Goal: Transaction & Acquisition: Purchase product/service

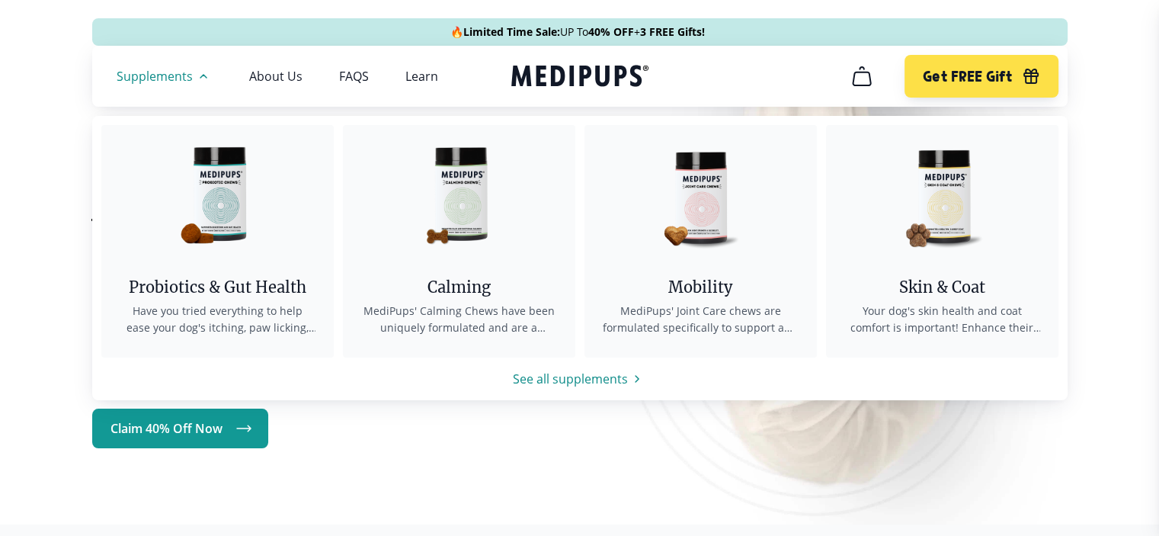
click at [210, 200] on img at bounding box center [217, 193] width 137 height 137
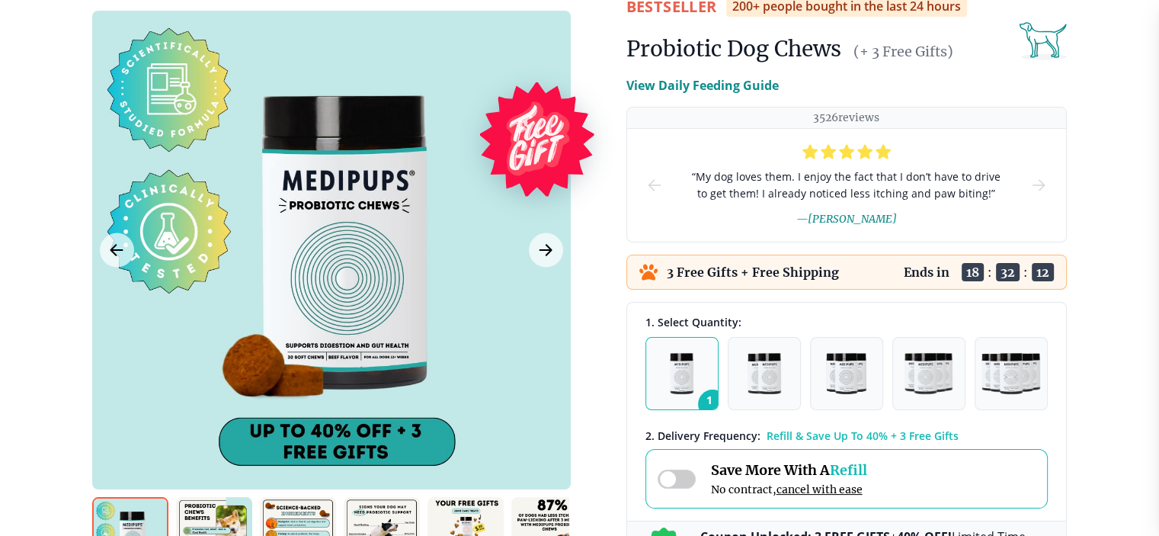
scroll to position [152, 0]
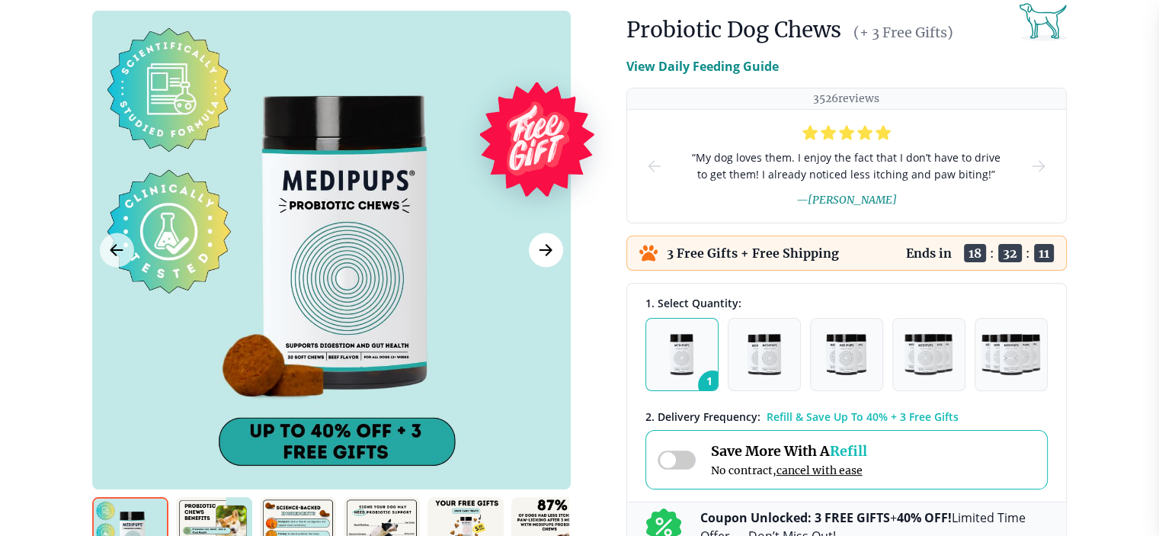
click at [542, 256] on icon "Next Image" at bounding box center [545, 250] width 18 height 19
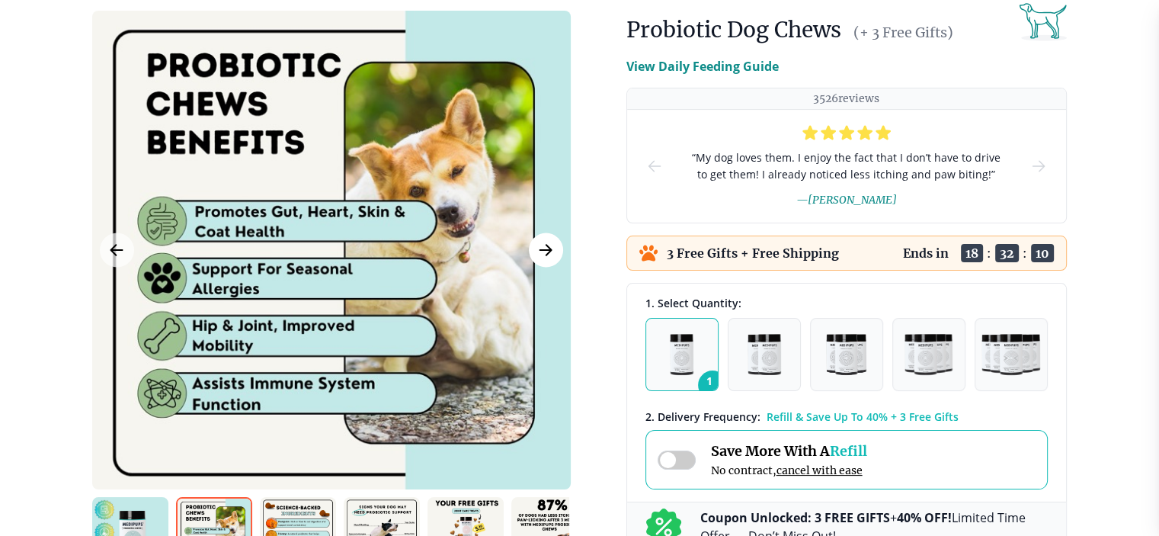
click at [542, 256] on icon "Next Image" at bounding box center [545, 250] width 18 height 19
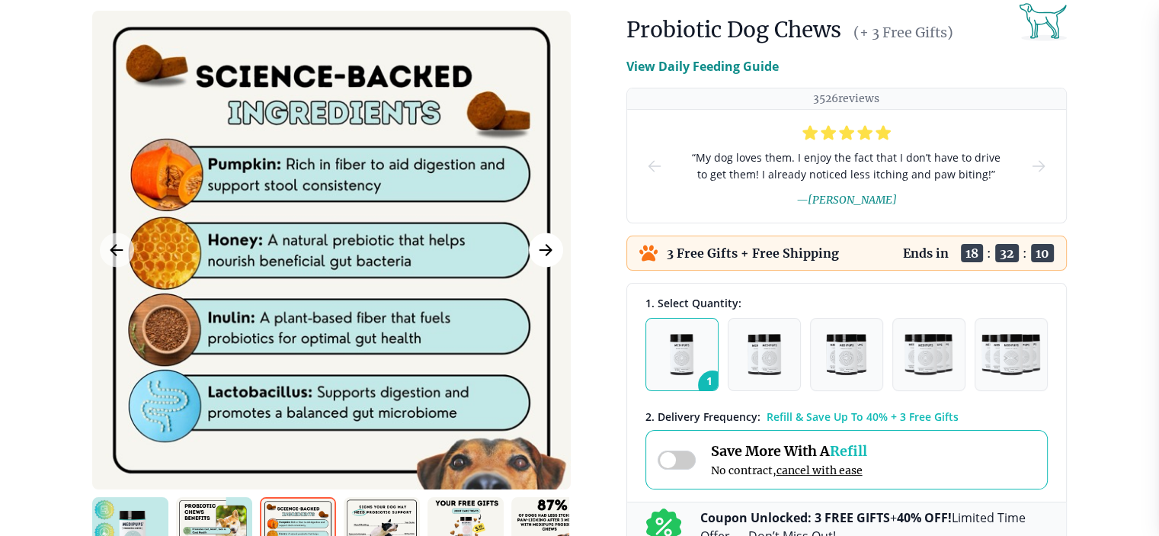
click at [541, 256] on icon "Next Image" at bounding box center [545, 250] width 18 height 19
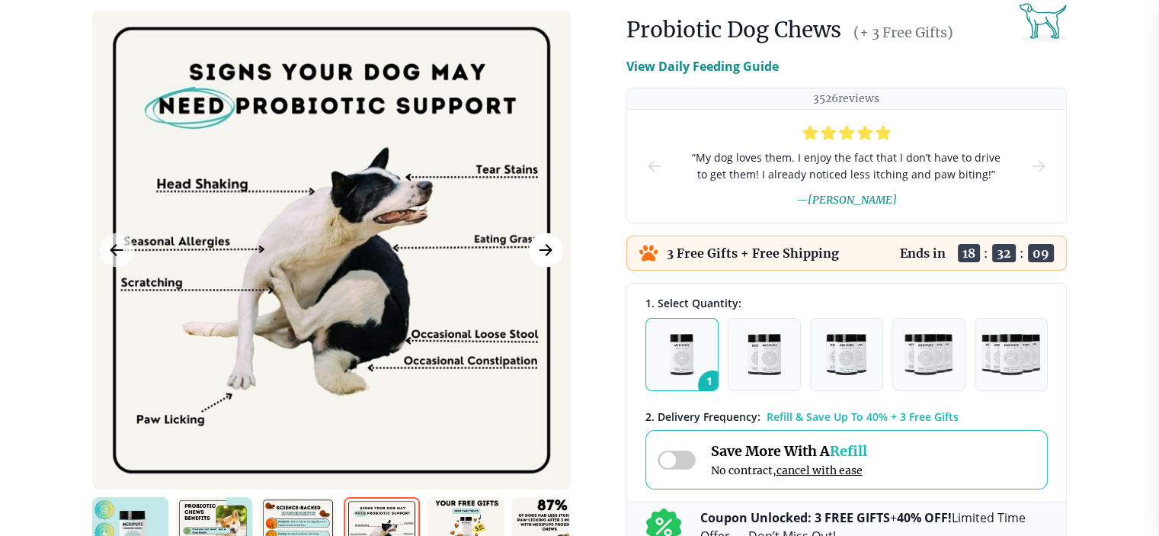
click at [541, 256] on icon "Next Image" at bounding box center [545, 250] width 18 height 19
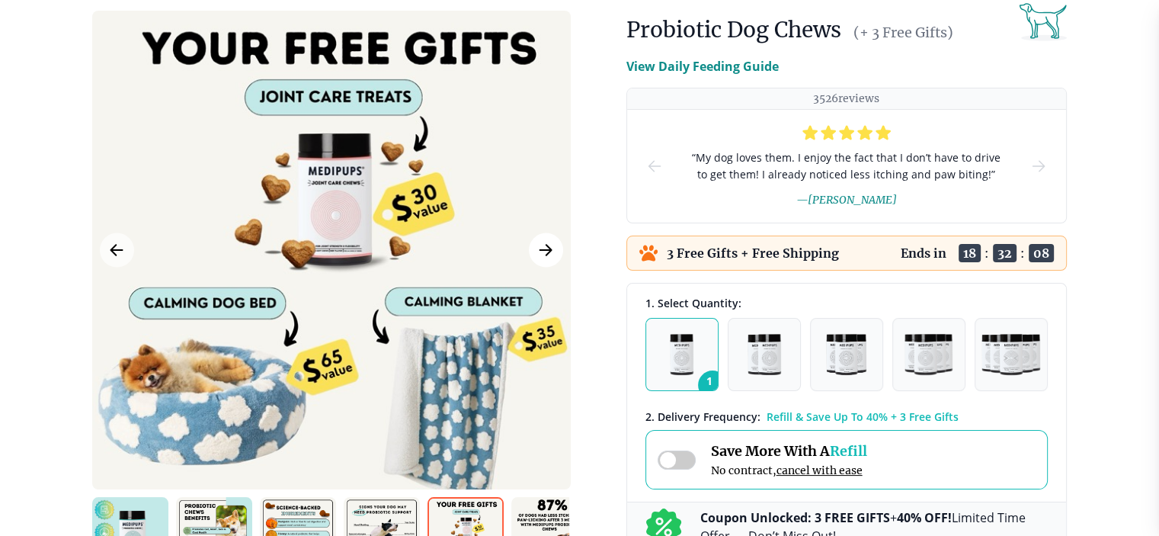
click at [541, 256] on icon "Next Image" at bounding box center [545, 250] width 18 height 19
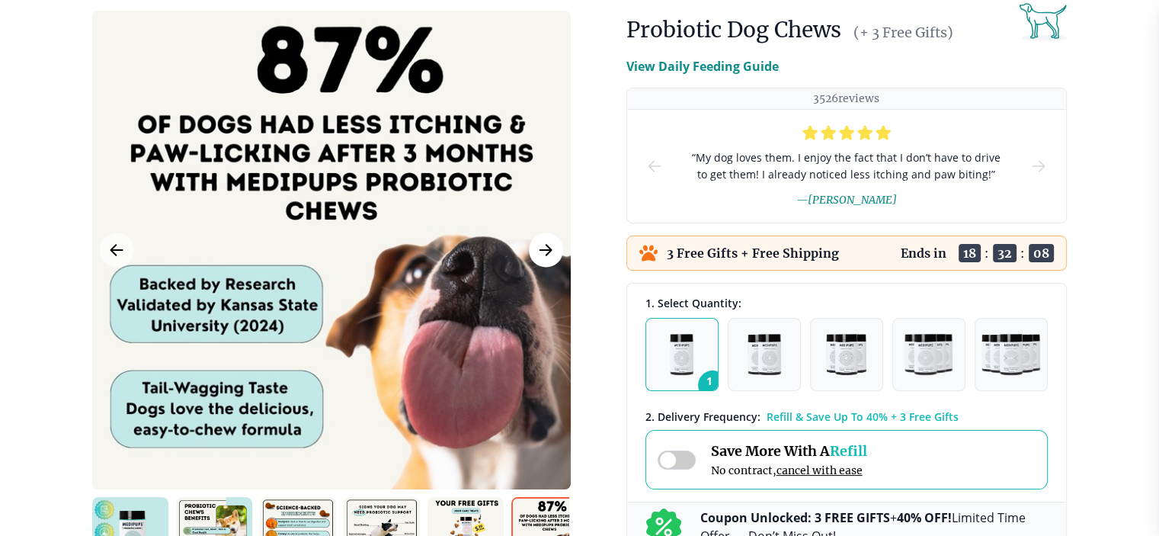
click at [541, 256] on icon "Next Image" at bounding box center [545, 250] width 18 height 19
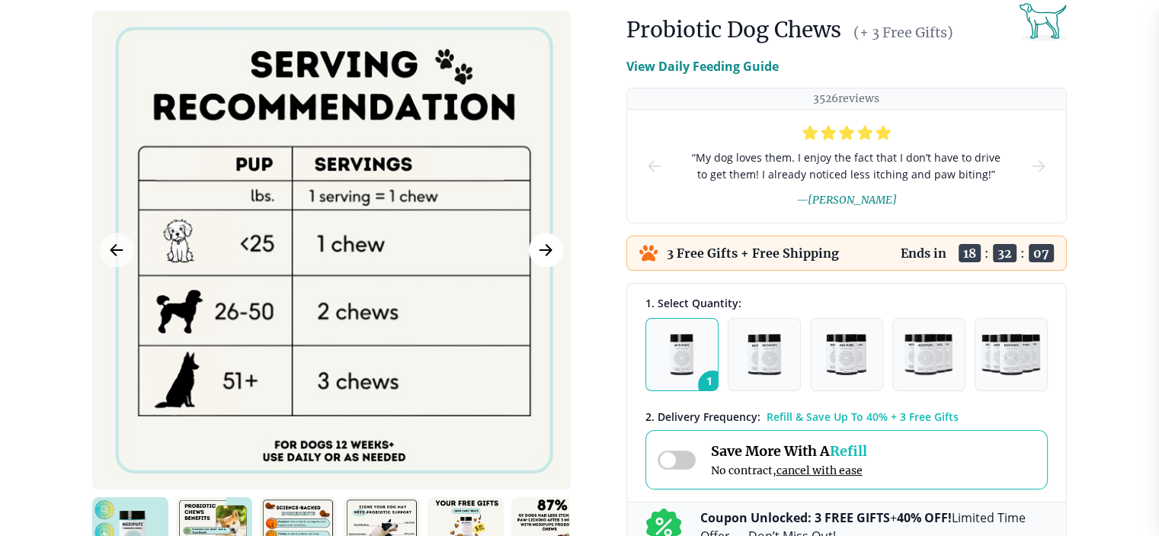
click at [541, 256] on icon "Next Image" at bounding box center [545, 250] width 18 height 19
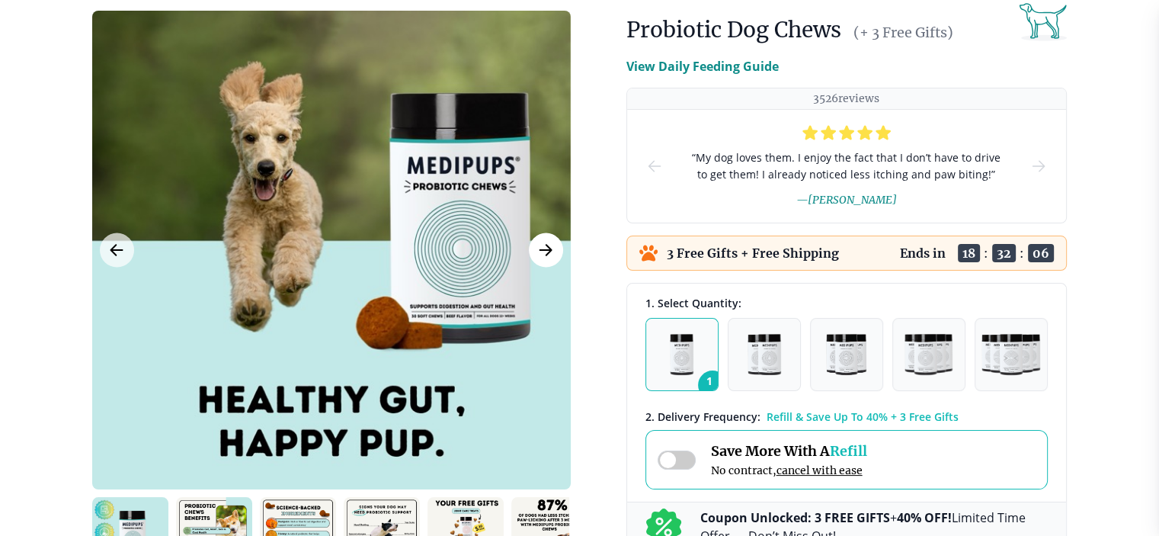
click at [541, 256] on icon "Next Image" at bounding box center [545, 250] width 18 height 19
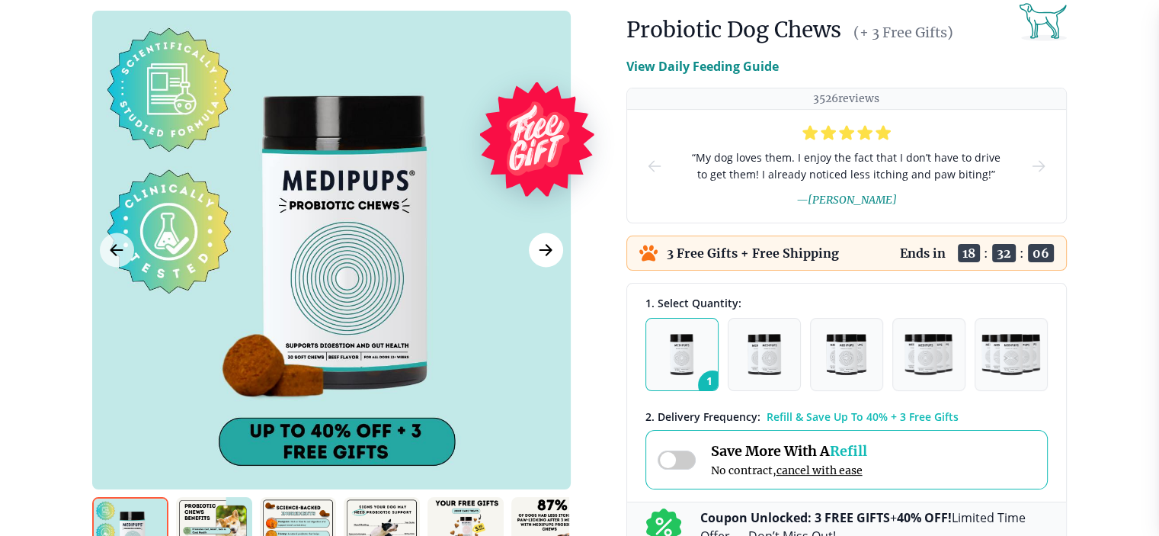
click at [541, 256] on icon "Next Image" at bounding box center [545, 250] width 18 height 19
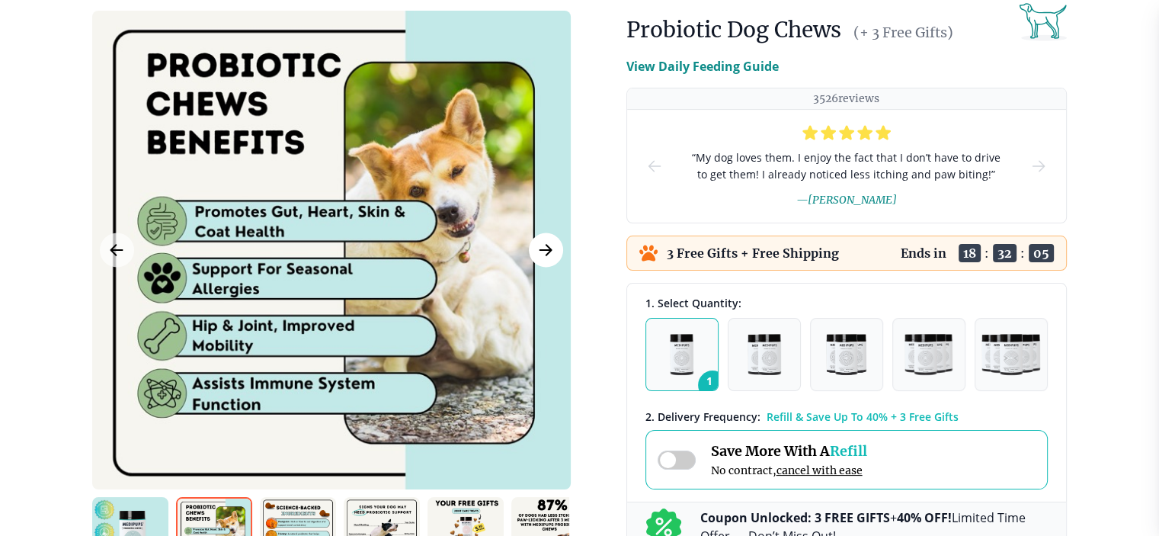
click at [541, 256] on icon "Next Image" at bounding box center [545, 250] width 18 height 19
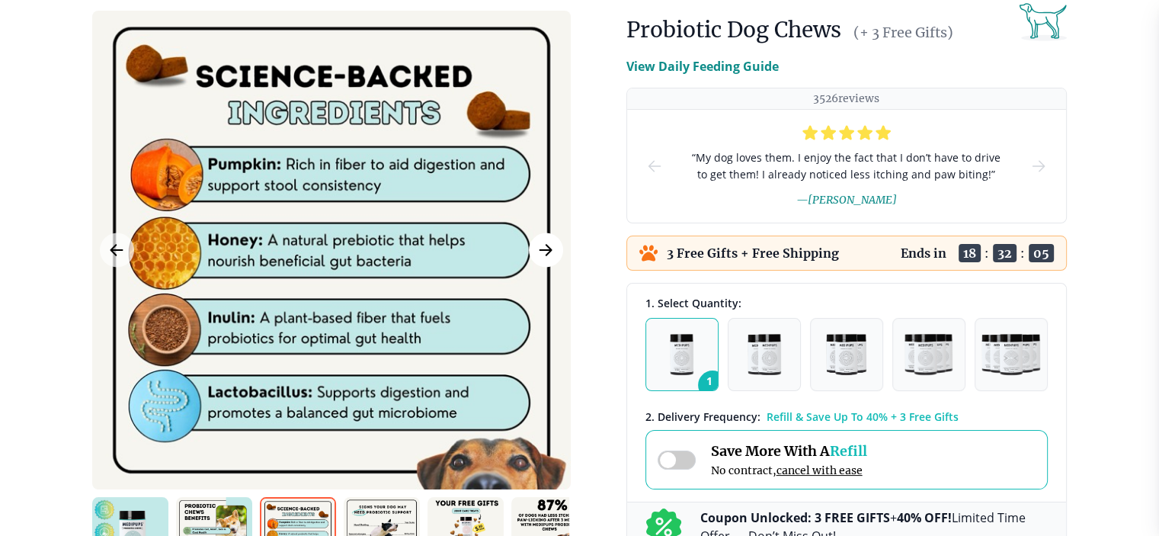
click at [541, 256] on icon "Next Image" at bounding box center [545, 250] width 18 height 19
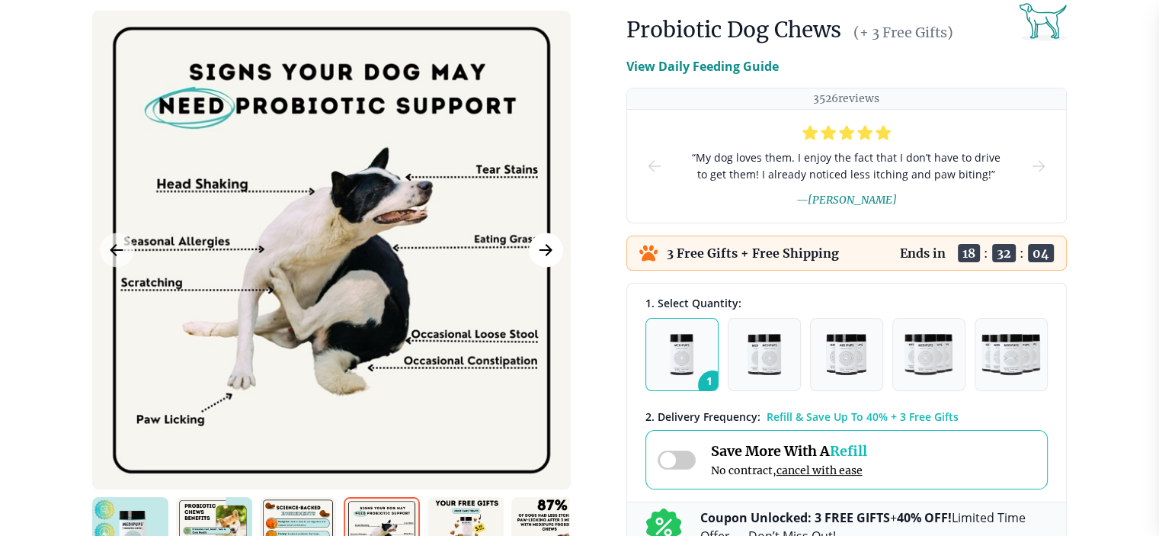
click at [541, 256] on icon "Next Image" at bounding box center [545, 250] width 18 height 19
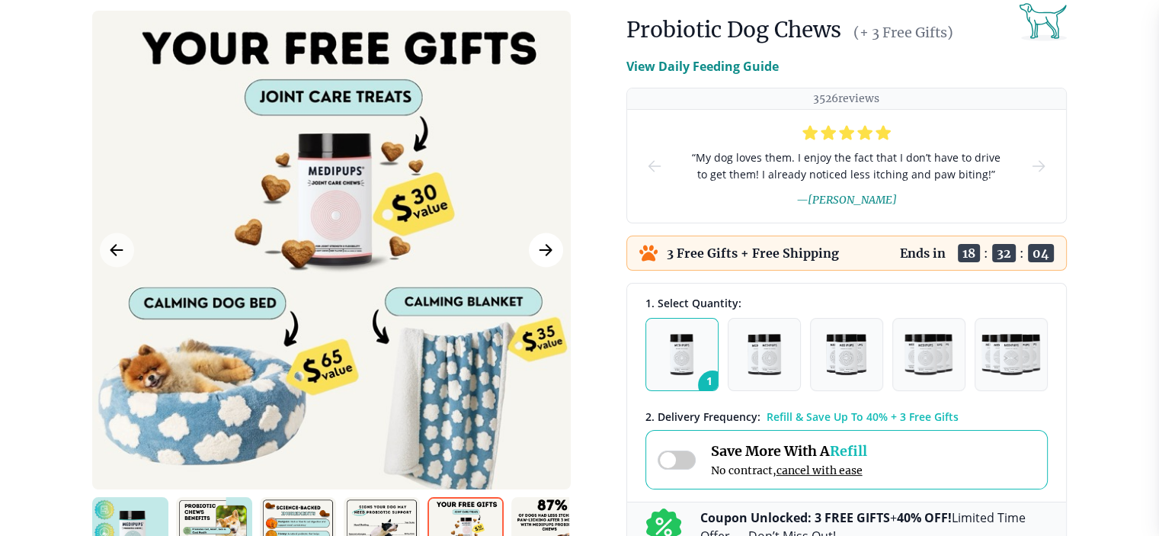
click at [541, 256] on icon "Next Image" at bounding box center [545, 250] width 18 height 19
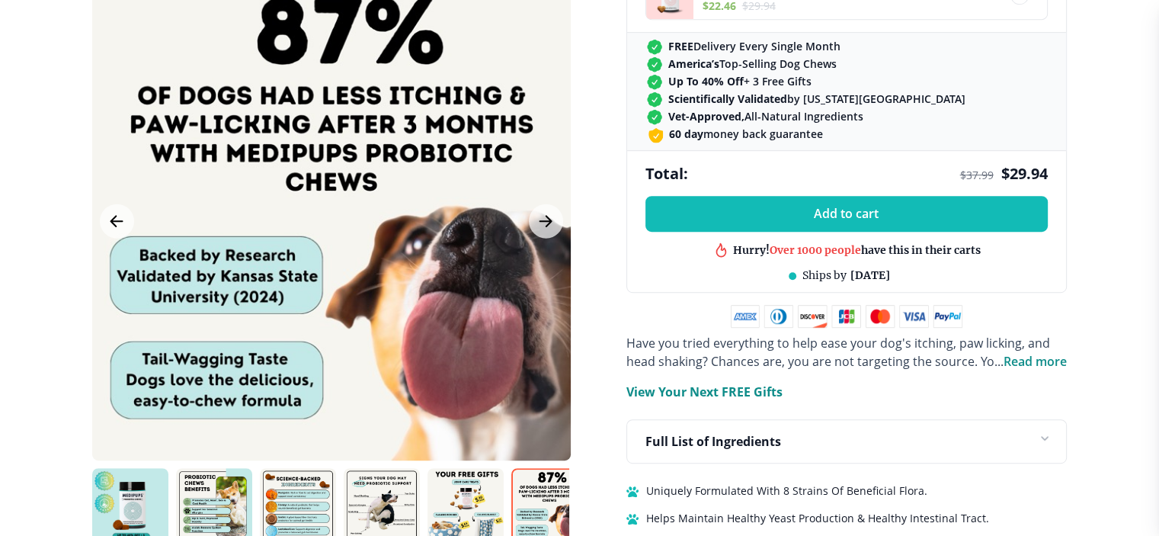
scroll to position [762, 0]
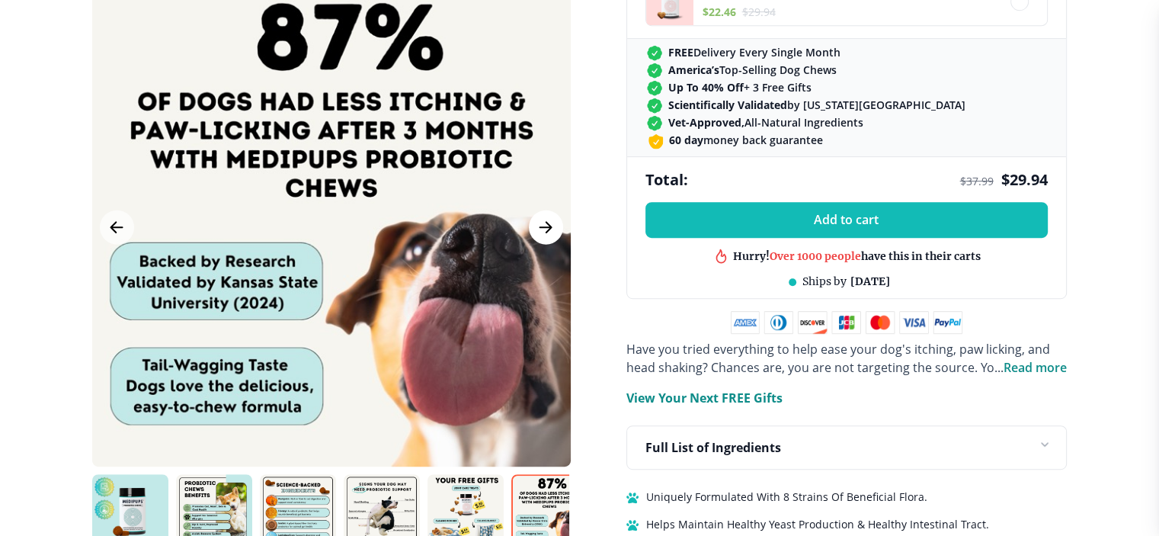
click at [555, 210] on button "Next Image" at bounding box center [546, 227] width 34 height 34
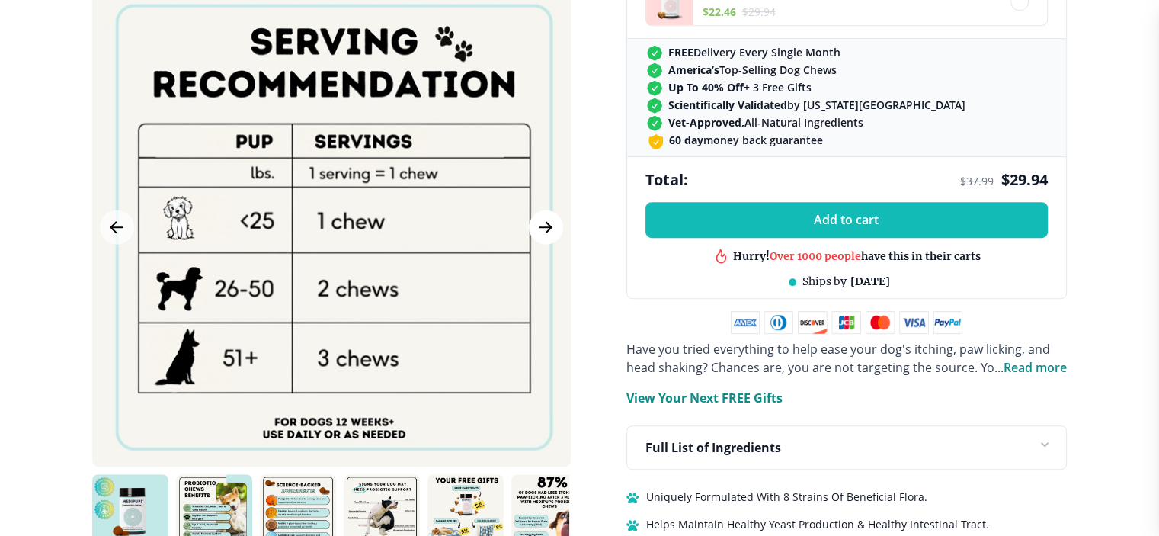
click at [555, 210] on button "Next Image" at bounding box center [546, 227] width 34 height 34
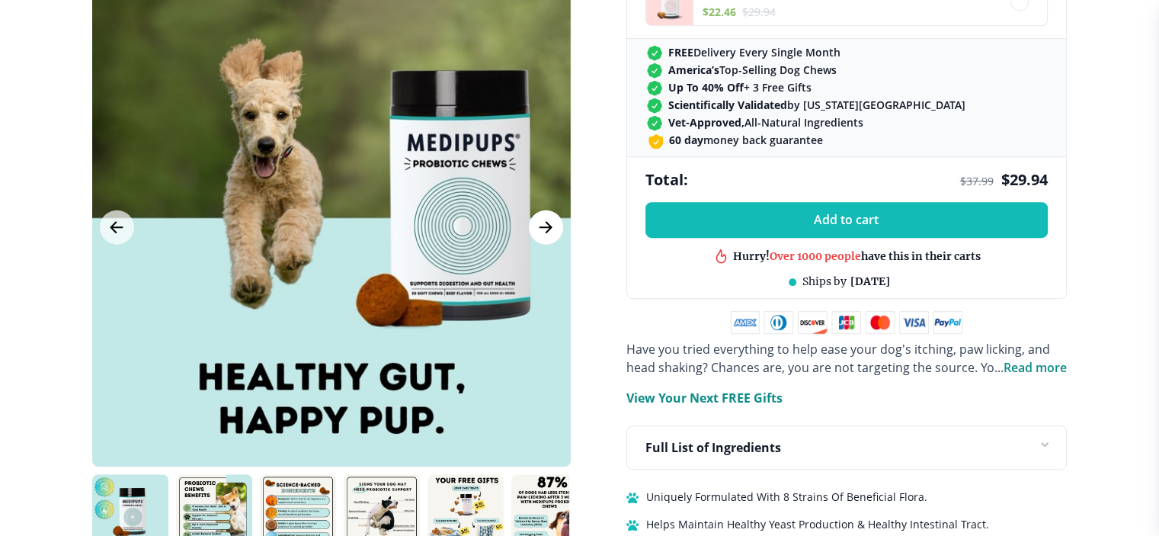
click at [541, 218] on icon "Next Image" at bounding box center [545, 227] width 18 height 19
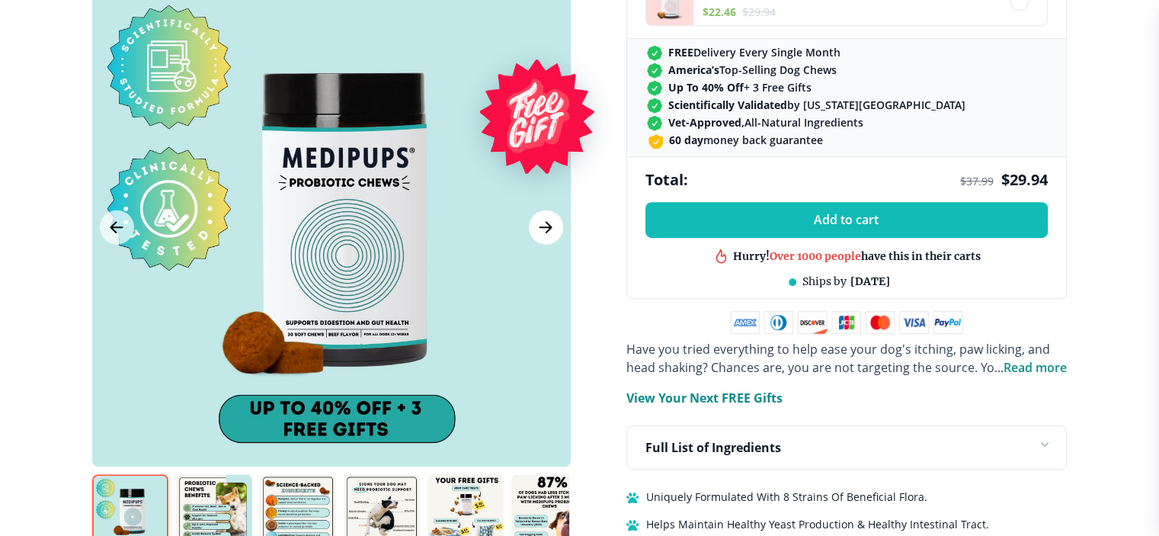
click at [541, 218] on icon "Next Image" at bounding box center [545, 227] width 18 height 19
